Goal: Information Seeking & Learning: Learn about a topic

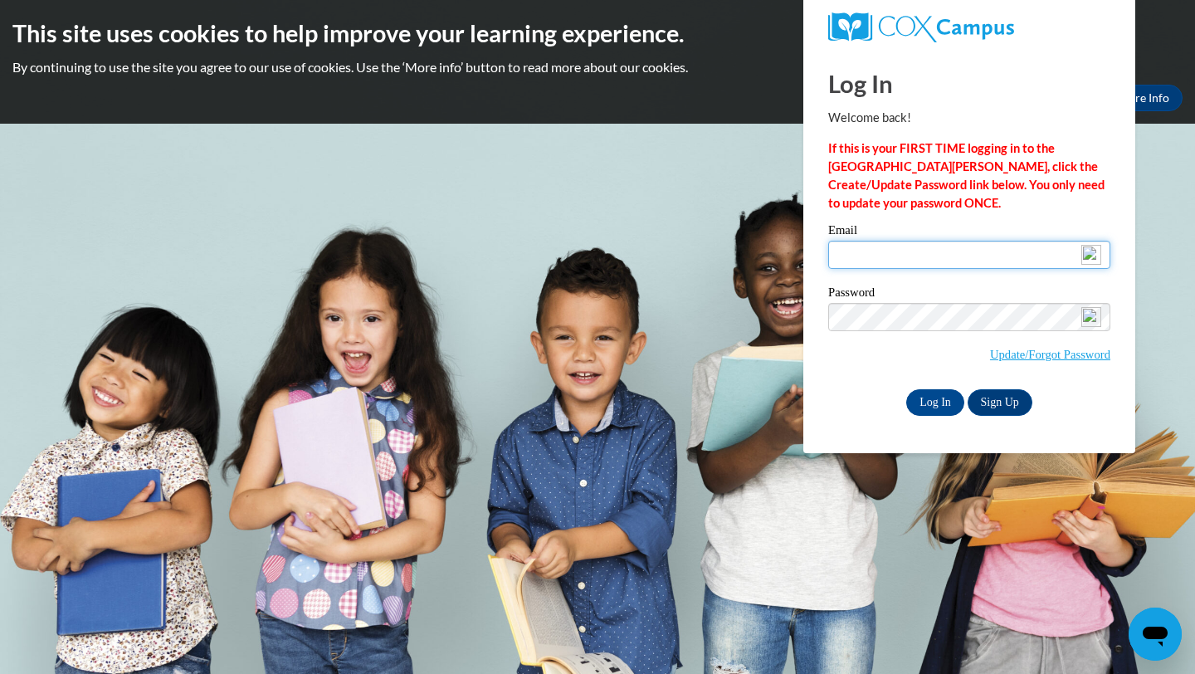
type input "[EMAIL_ADDRESS][DOMAIN_NAME]"
click at [939, 406] on input "Log In" at bounding box center [935, 402] width 58 height 27
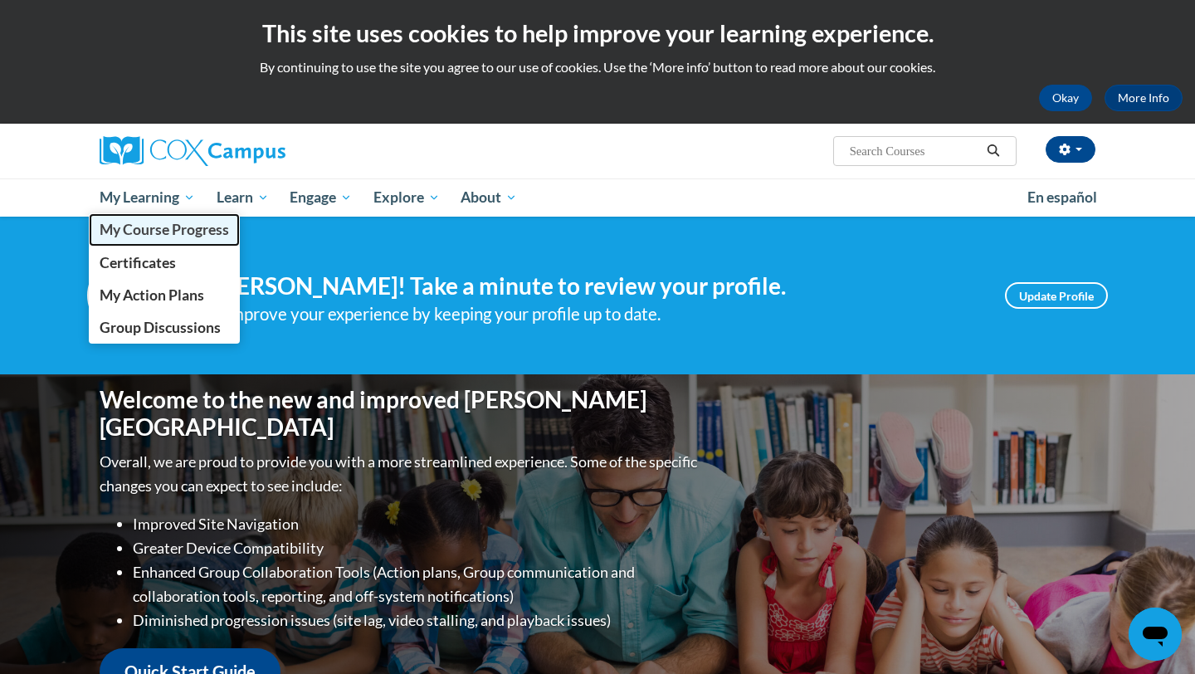
click at [165, 234] on span "My Course Progress" at bounding box center [164, 229] width 129 height 17
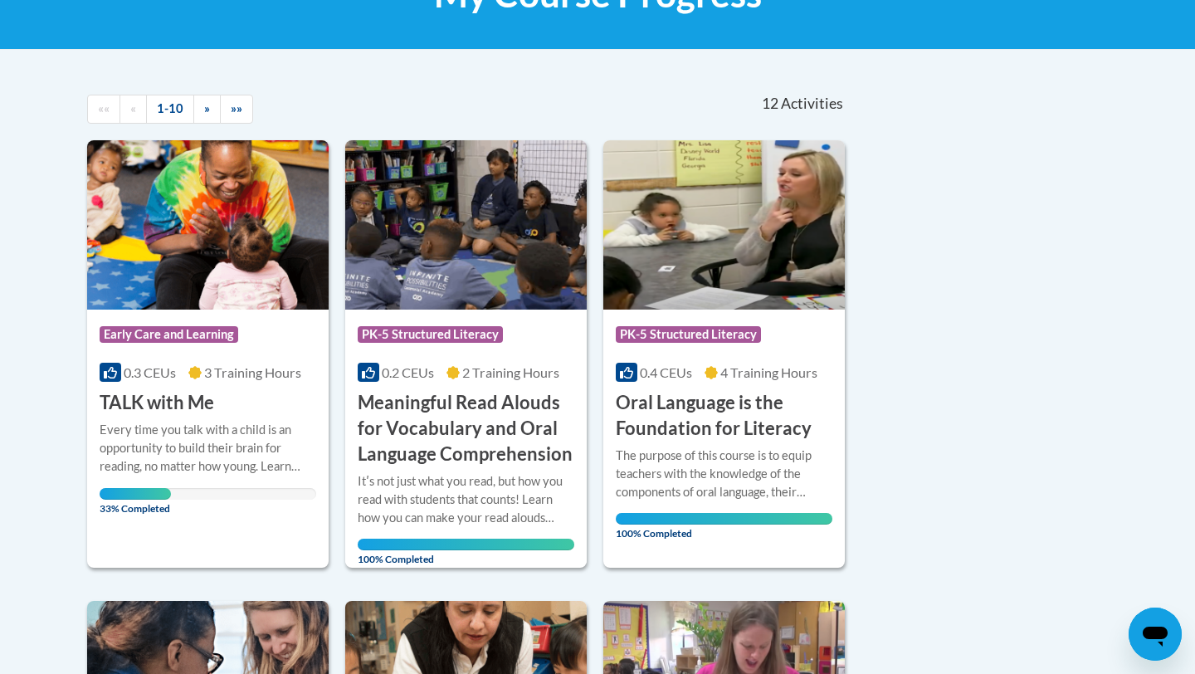
scroll to position [299, 0]
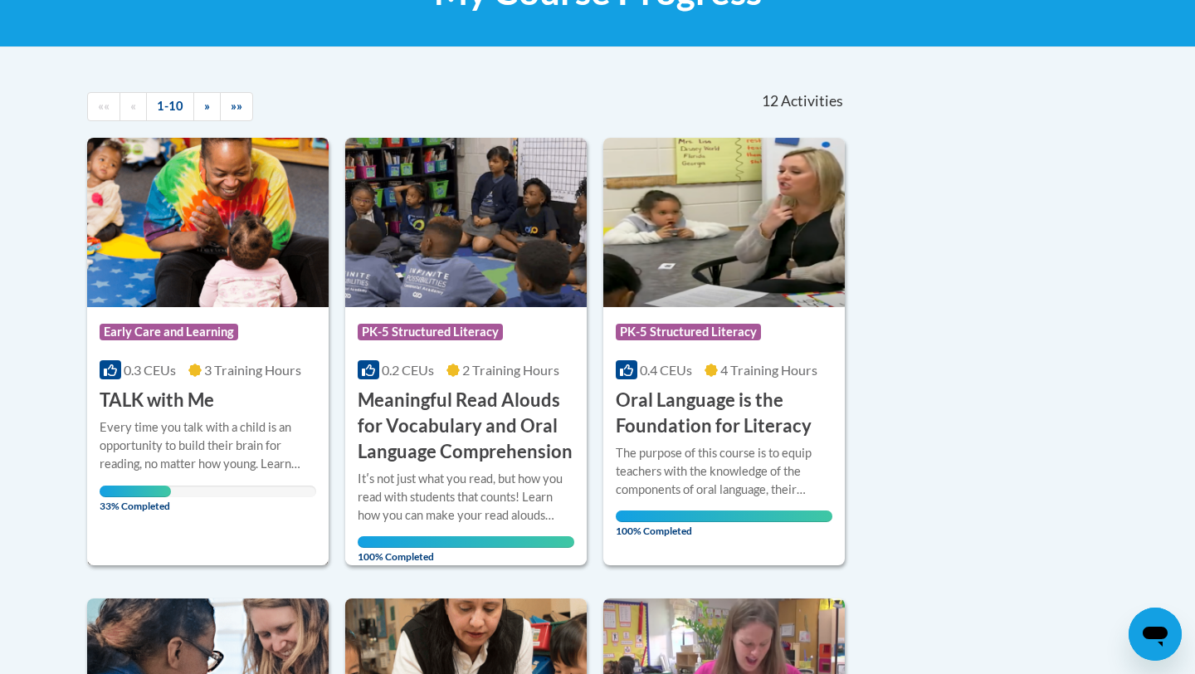
click at [289, 332] on div "Course Category: Early Care and Learning" at bounding box center [208, 333] width 217 height 37
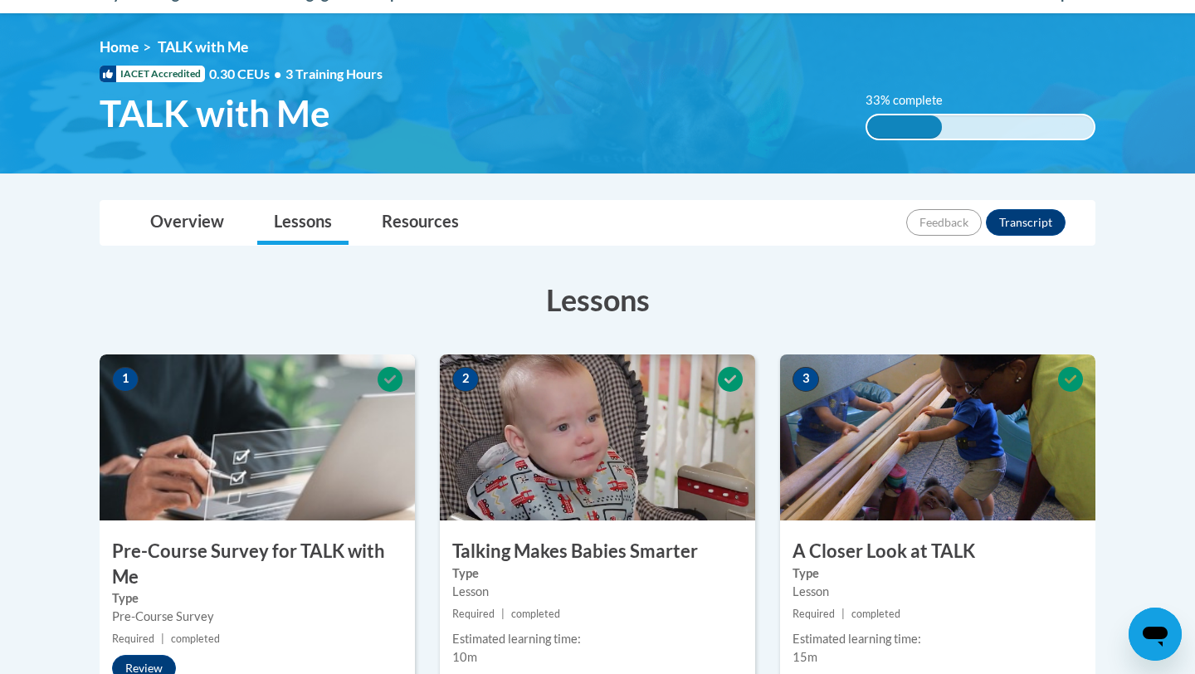
scroll to position [232, 0]
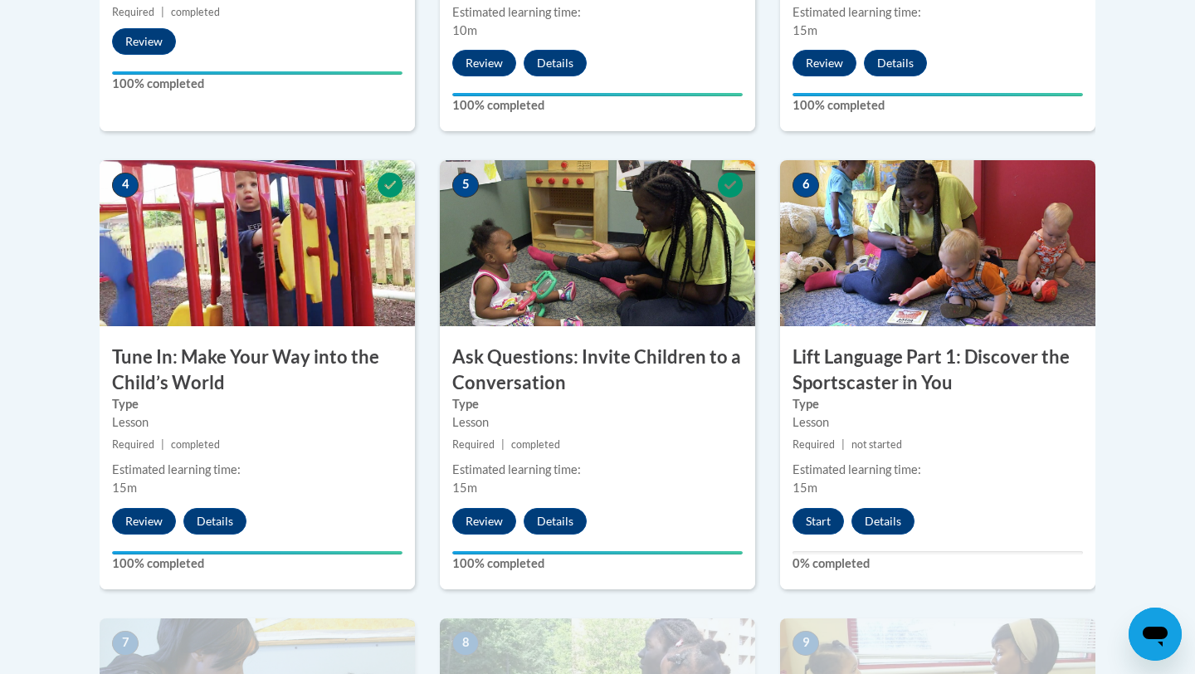
scroll to position [863, 0]
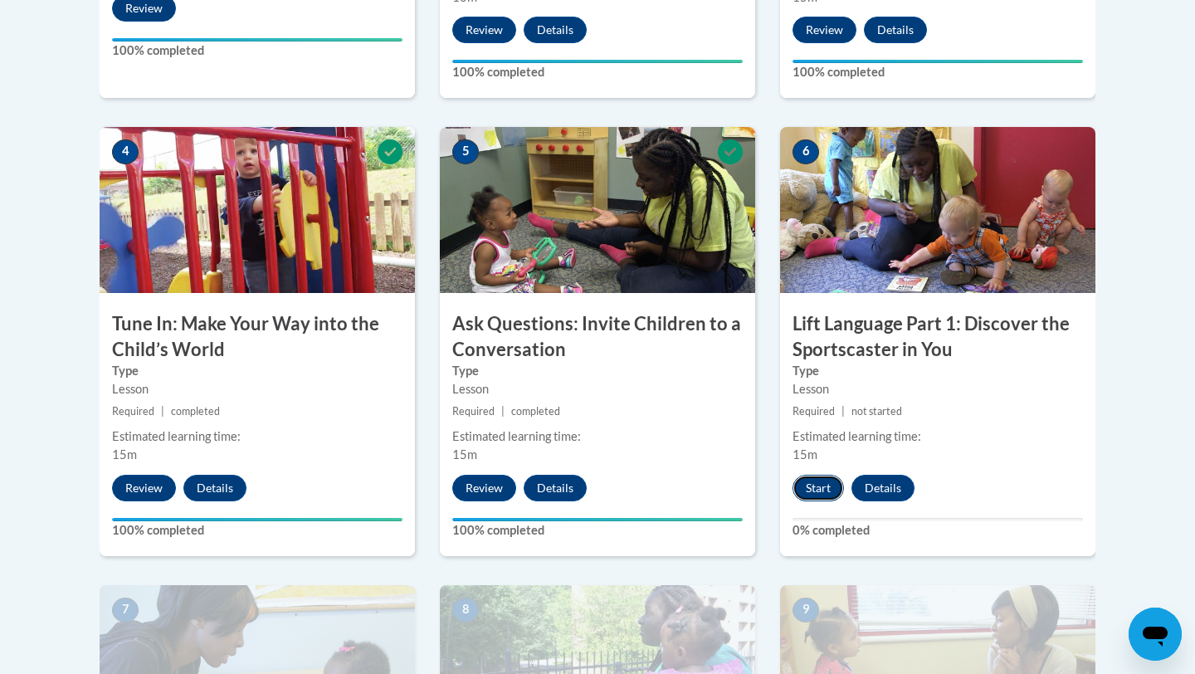
click at [822, 485] on button "Start" at bounding box center [817, 488] width 51 height 27
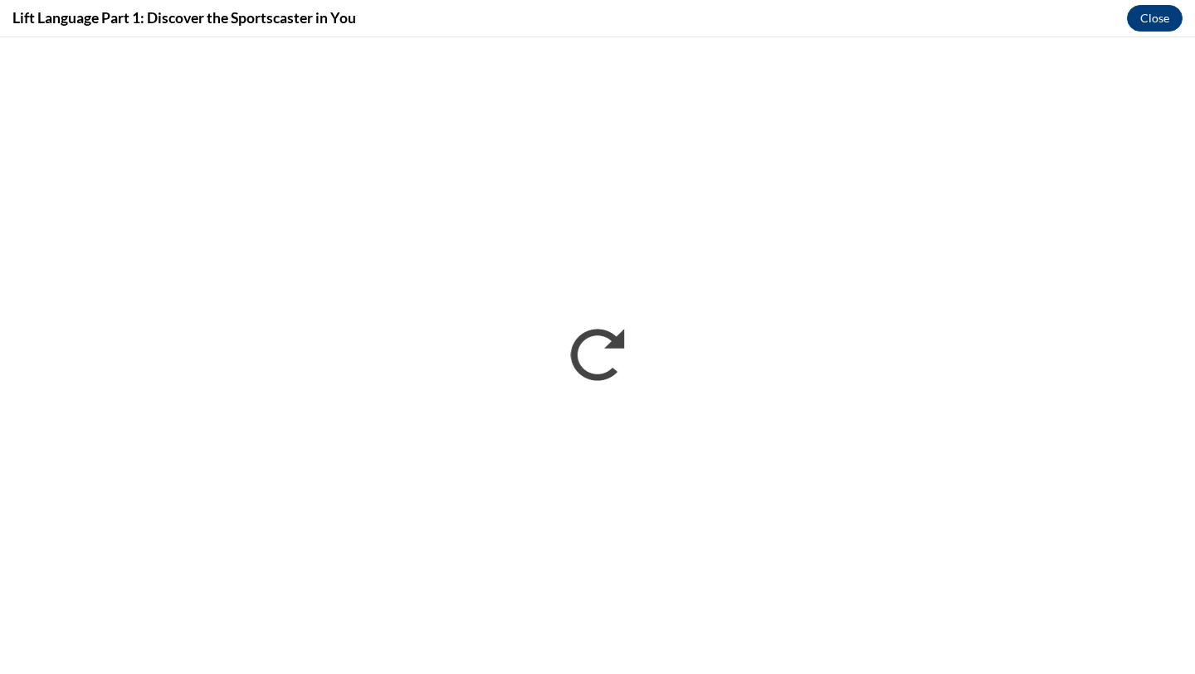
scroll to position [0, 0]
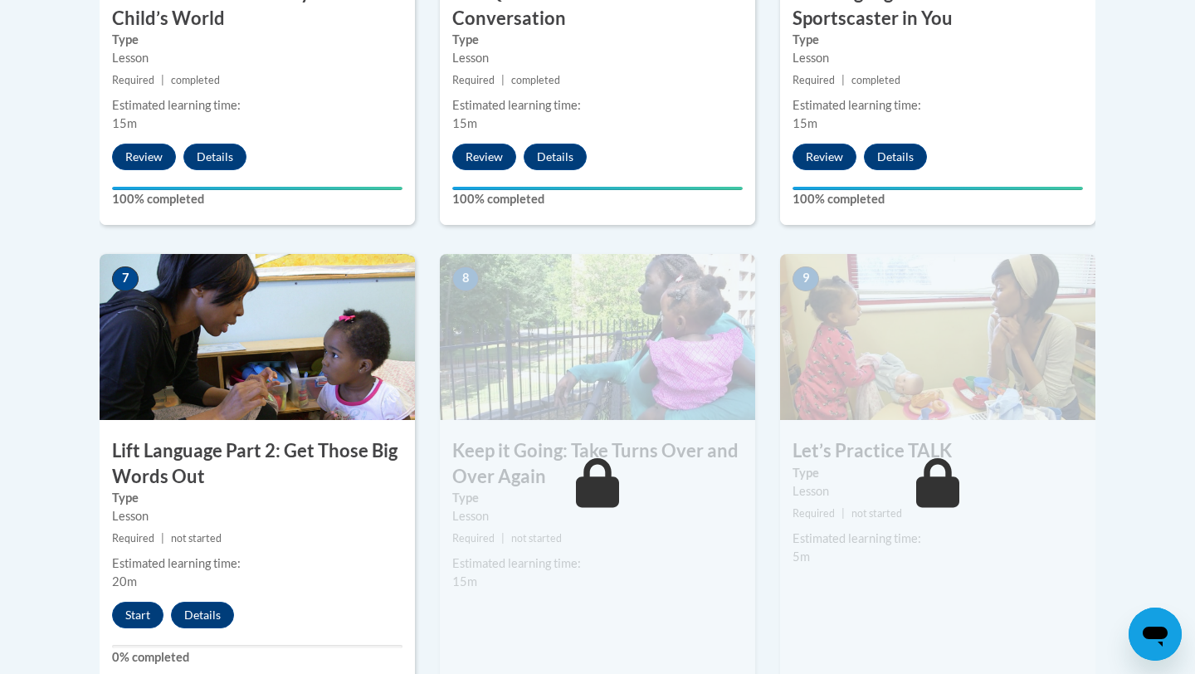
scroll to position [1195, 0]
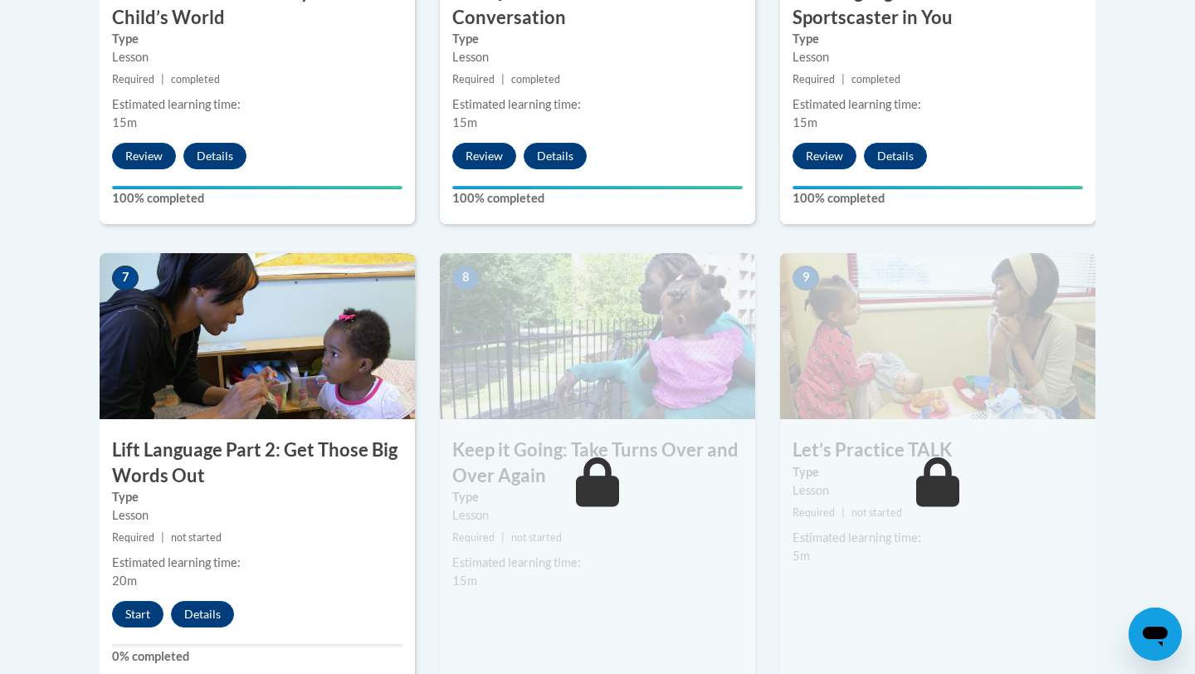
click at [1161, 363] on body "This site uses cookies to help improve your learning experience. By continuing …" at bounding box center [597, 338] width 1195 height 3067
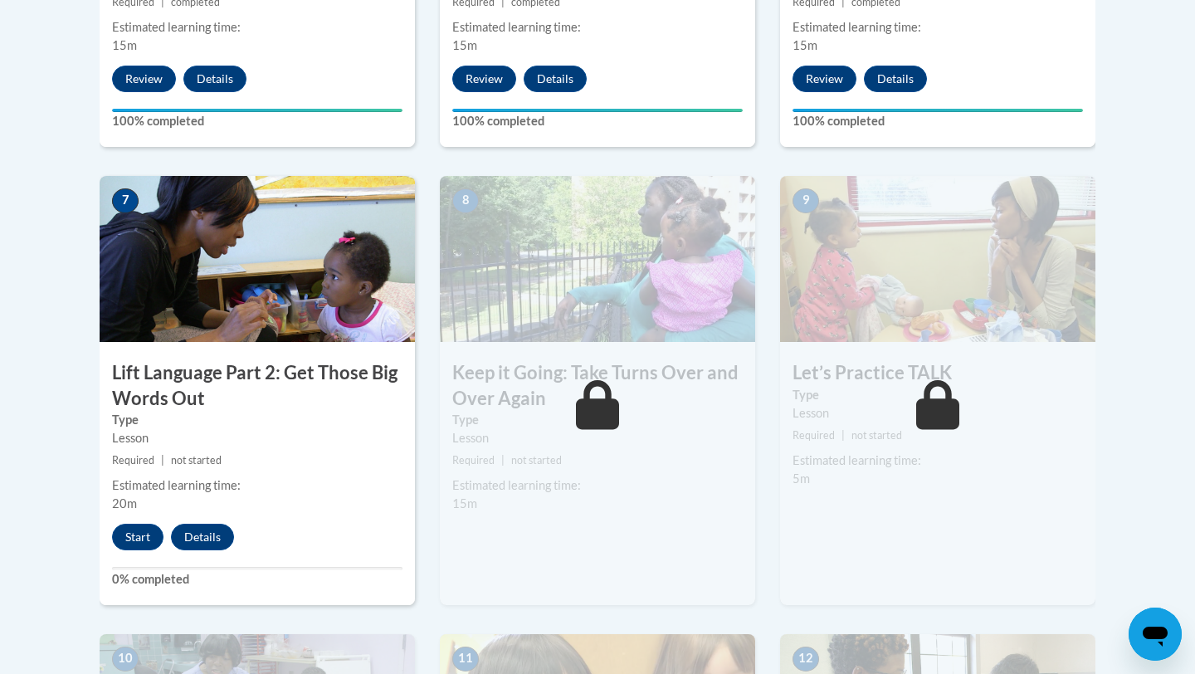
scroll to position [1261, 0]
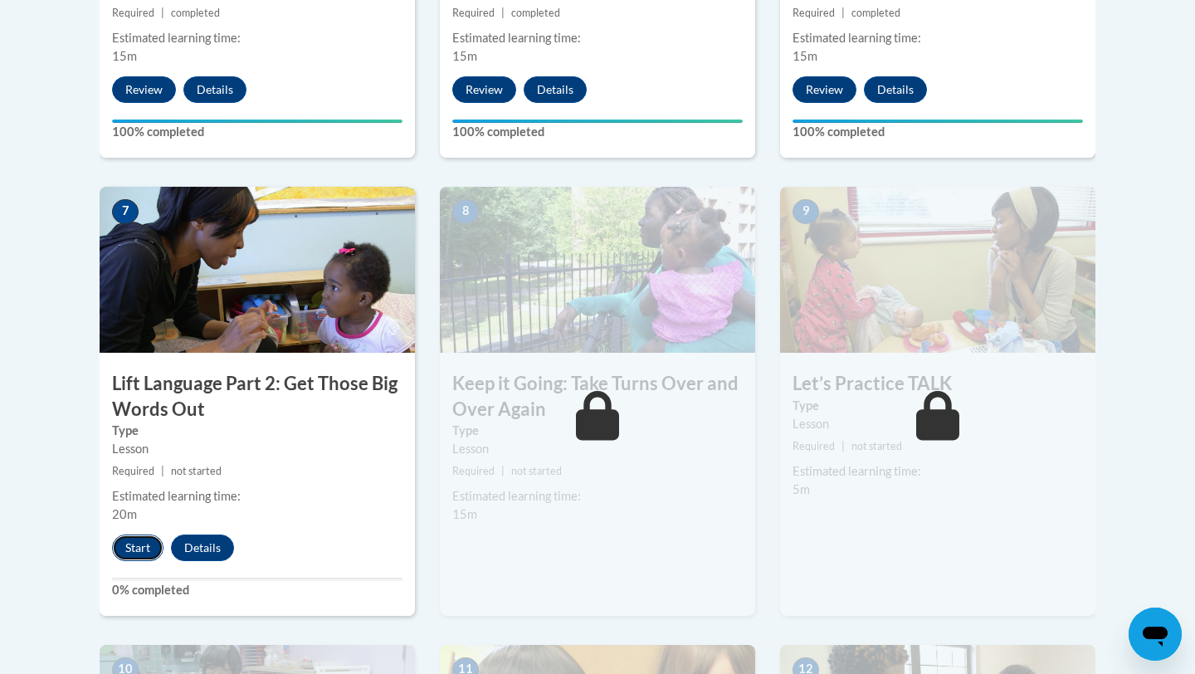
click at [142, 544] on button "Start" at bounding box center [137, 547] width 51 height 27
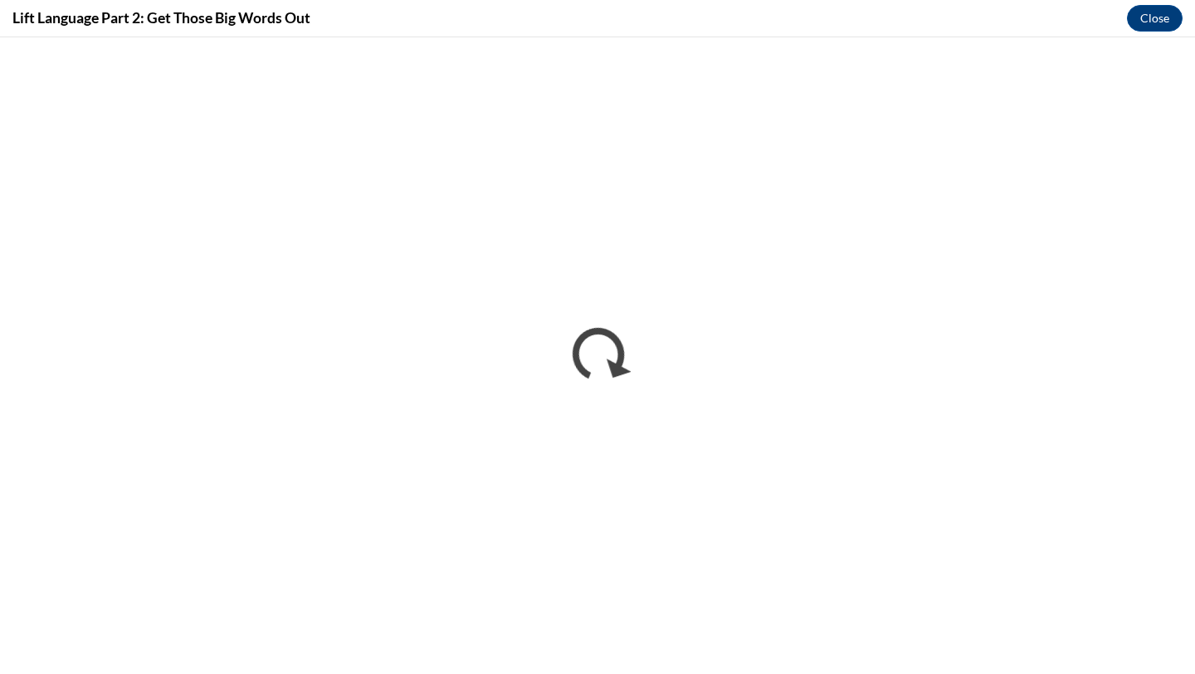
scroll to position [0, 0]
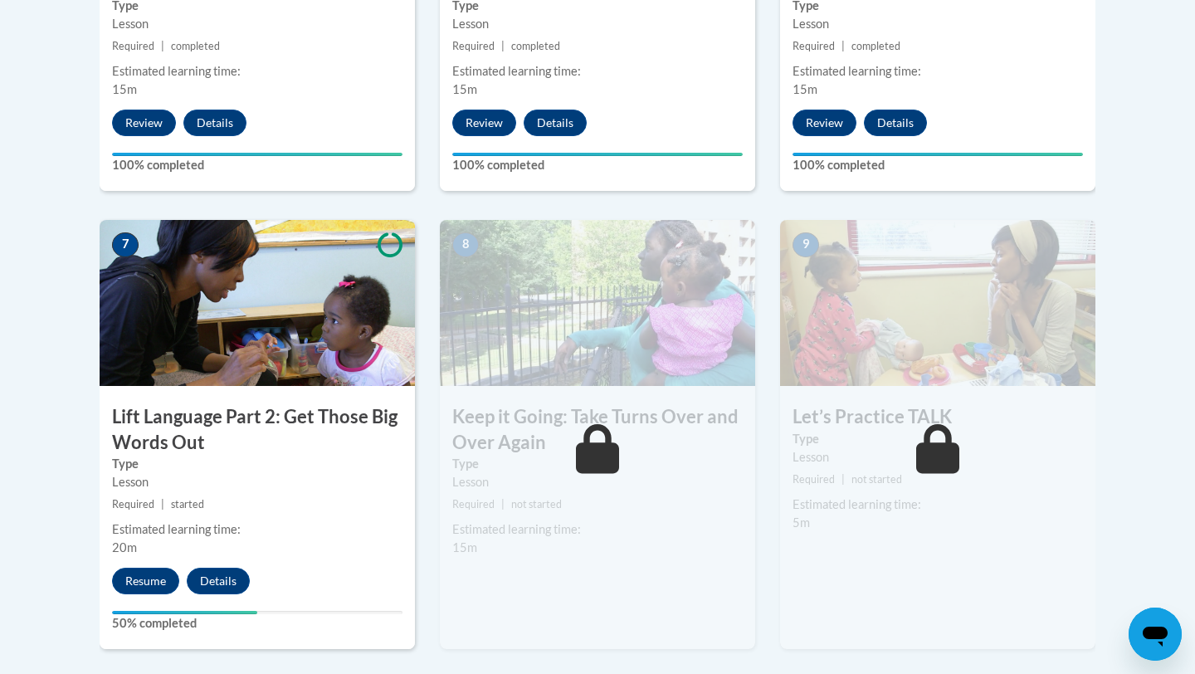
scroll to position [1261, 0]
